Goal: Task Accomplishment & Management: Manage account settings

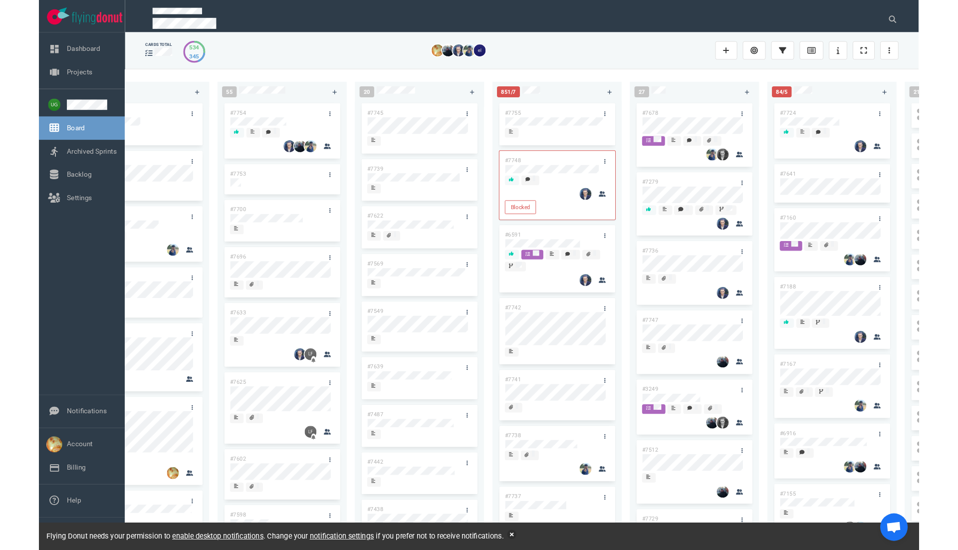
scroll to position [0, 63]
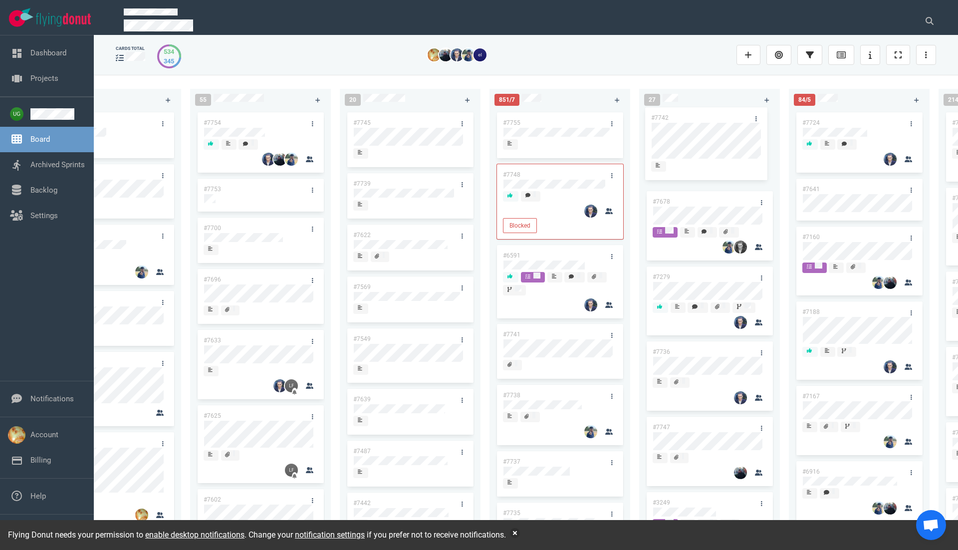
drag, startPoint x: 552, startPoint y: 333, endPoint x: 700, endPoint y: 116, distance: 263.0
click at [700, 116] on div "223 #7752 #7646 #7563 #1948 #1674 #1617 #1660 #362 #4673 #2261 #2378 #2684 #290…" at bounding box center [526, 312] width 864 height 474
click at [761, 123] on icon at bounding box center [761, 124] width 1 height 6
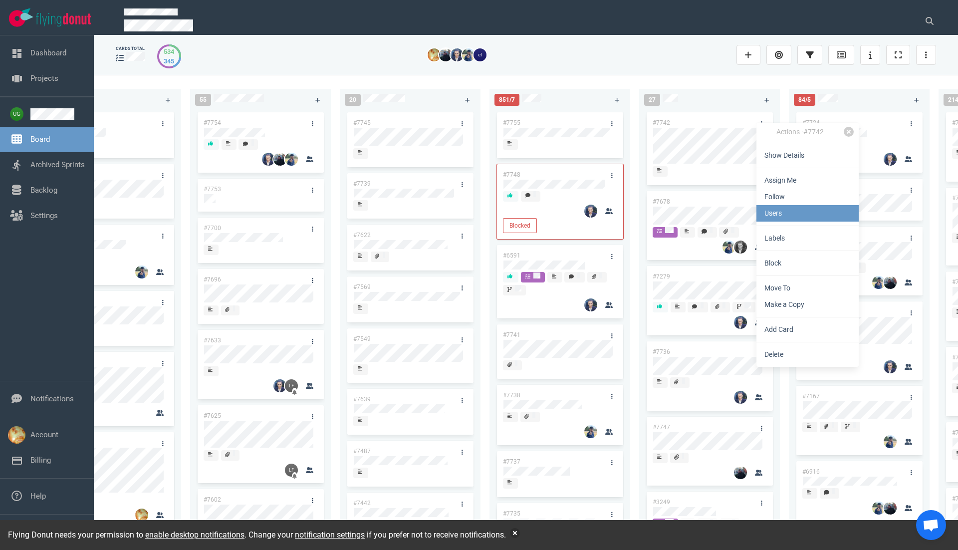
click at [785, 211] on link "Users" at bounding box center [807, 213] width 102 height 16
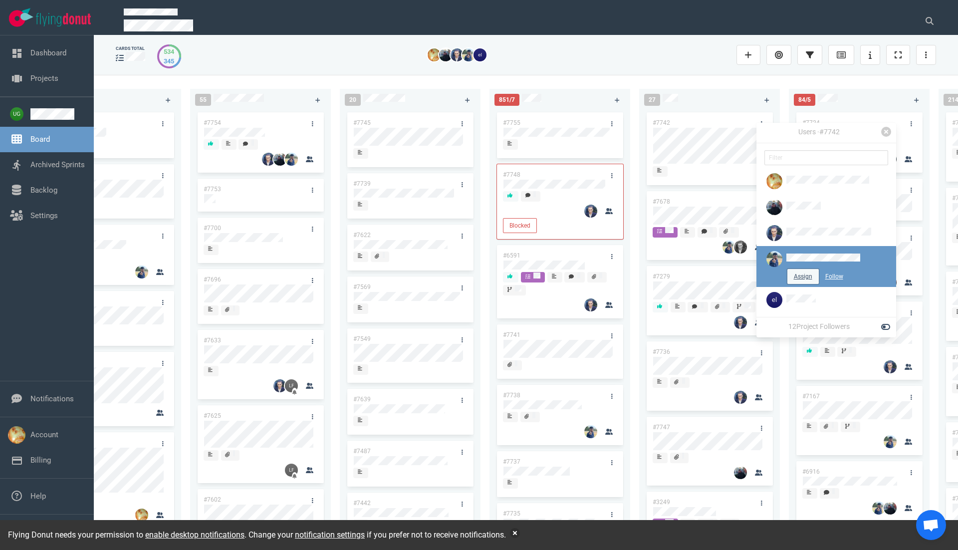
click at [797, 276] on button "Assign" at bounding box center [802, 276] width 31 height 15
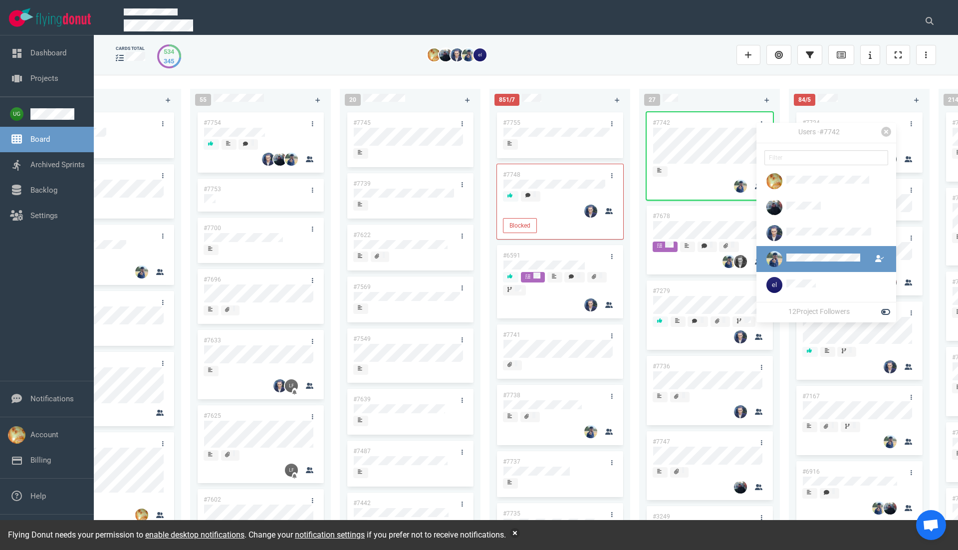
click at [662, 120] on link "#7742" at bounding box center [660, 122] width 17 height 7
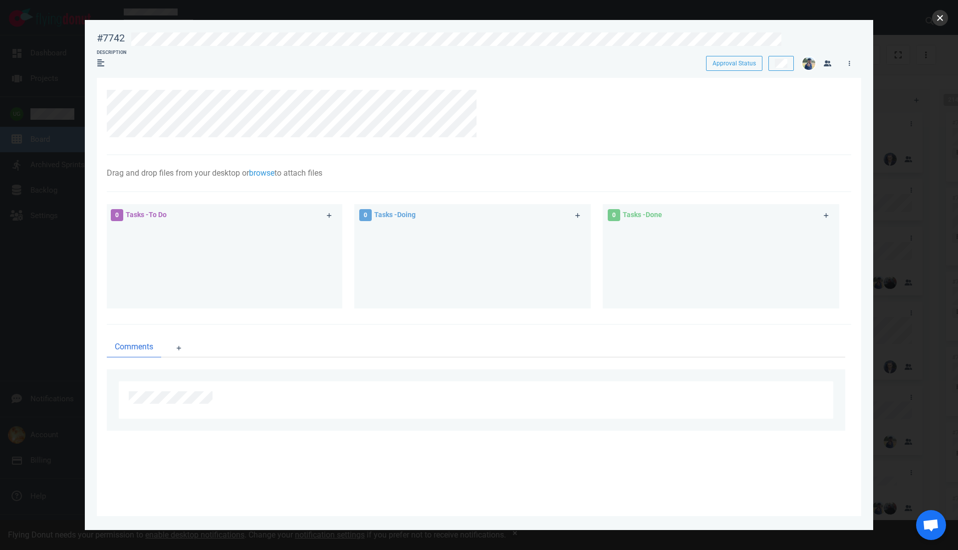
click at [946, 21] on button "close" at bounding box center [940, 18] width 16 height 16
